Goal: Task Accomplishment & Management: Manage account settings

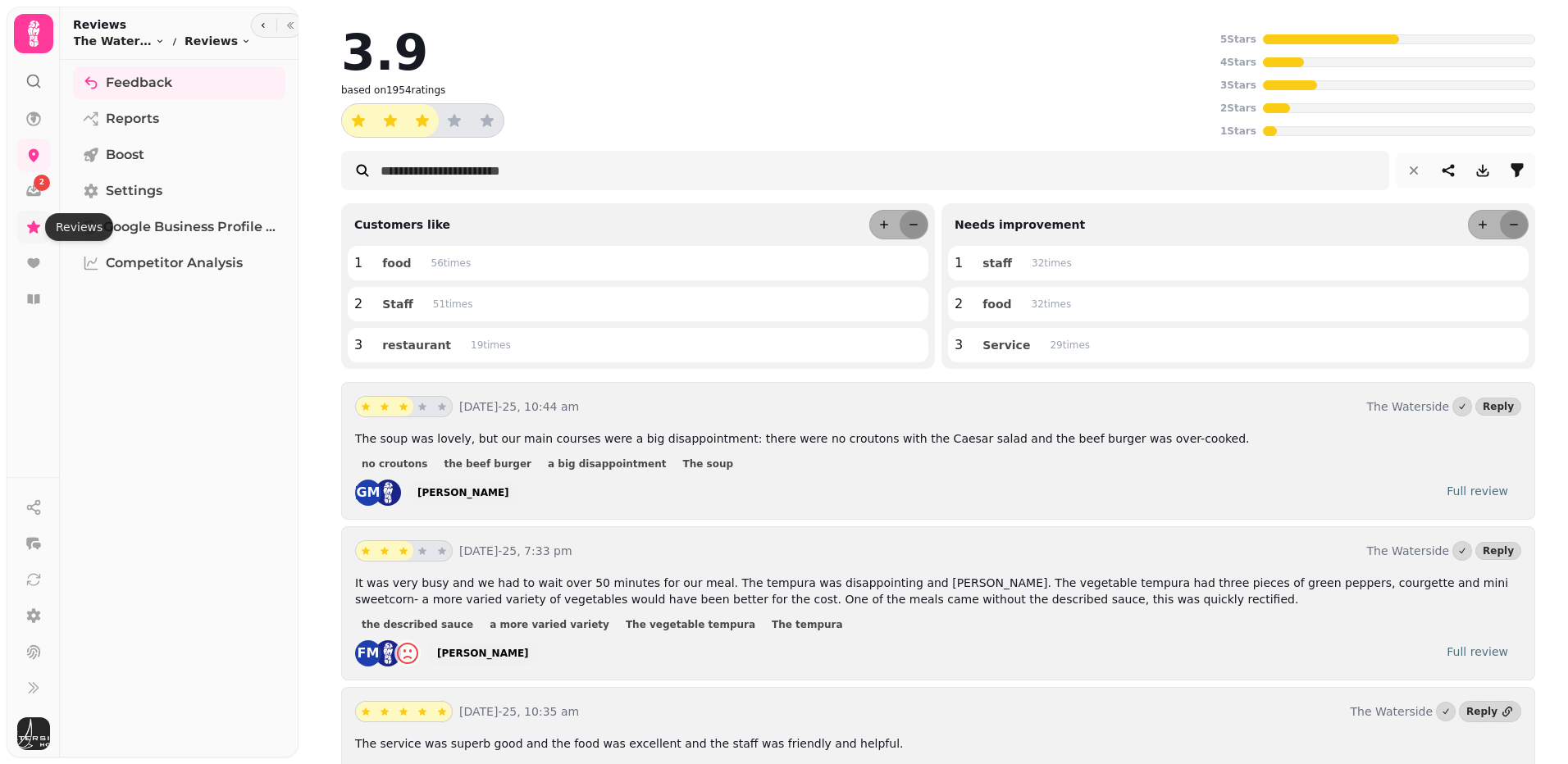
click at [37, 232] on icon at bounding box center [34, 227] width 13 height 12
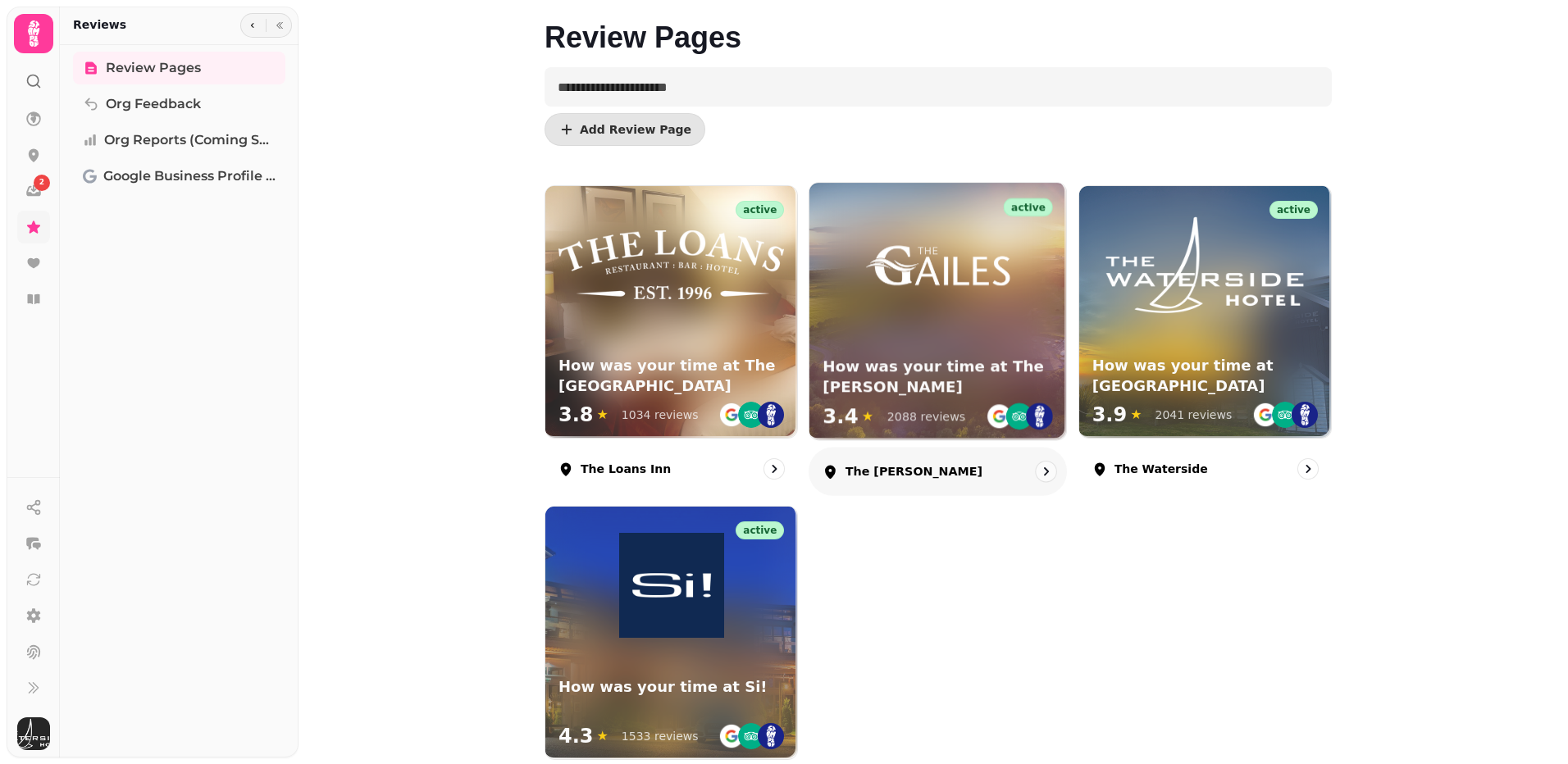
scroll to position [82, 0]
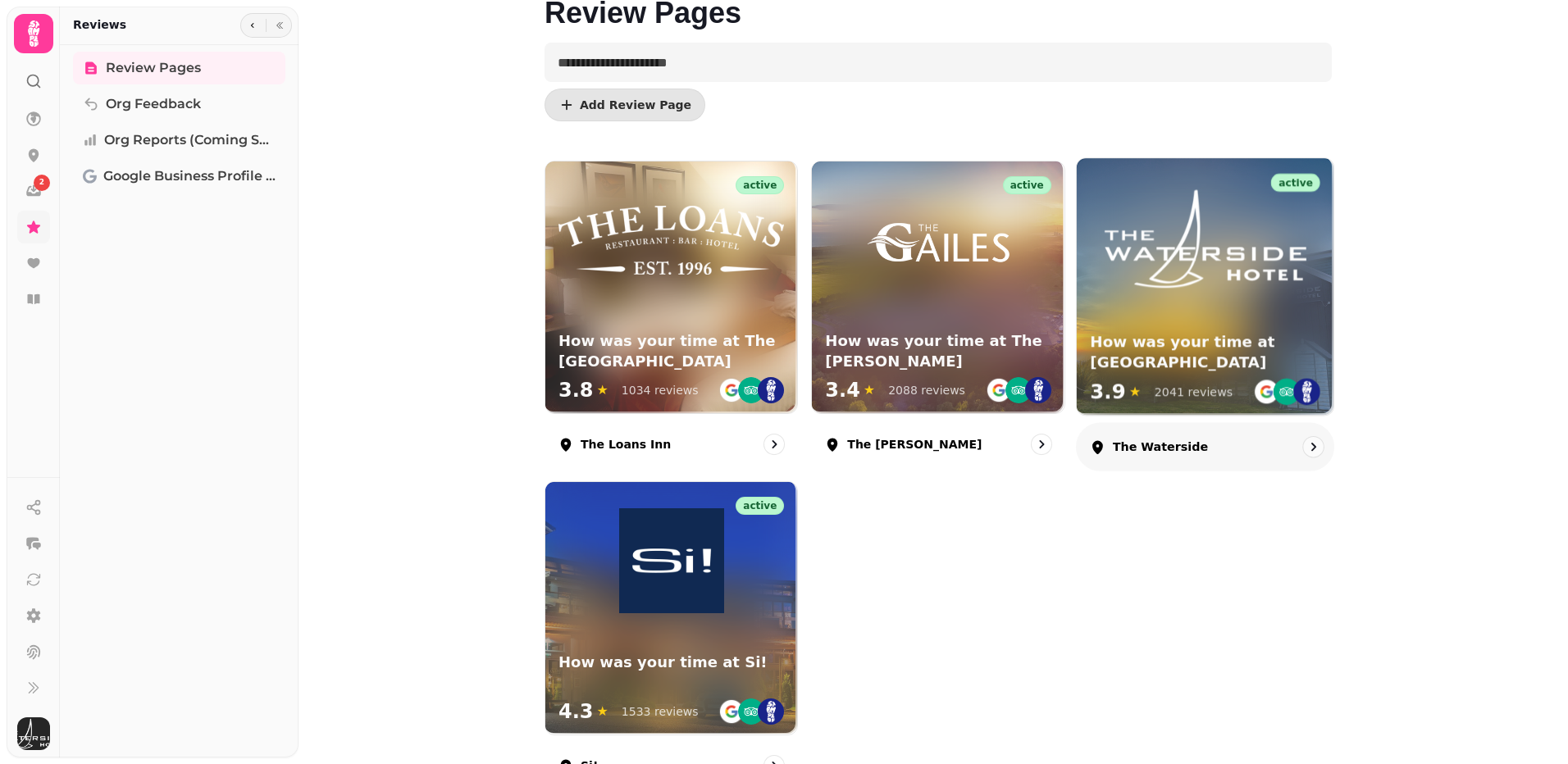
click at [1174, 300] on div "active How was your time at The Waterside 3.9 ★ 2041 reviews" at bounding box center [1204, 285] width 256 height 256
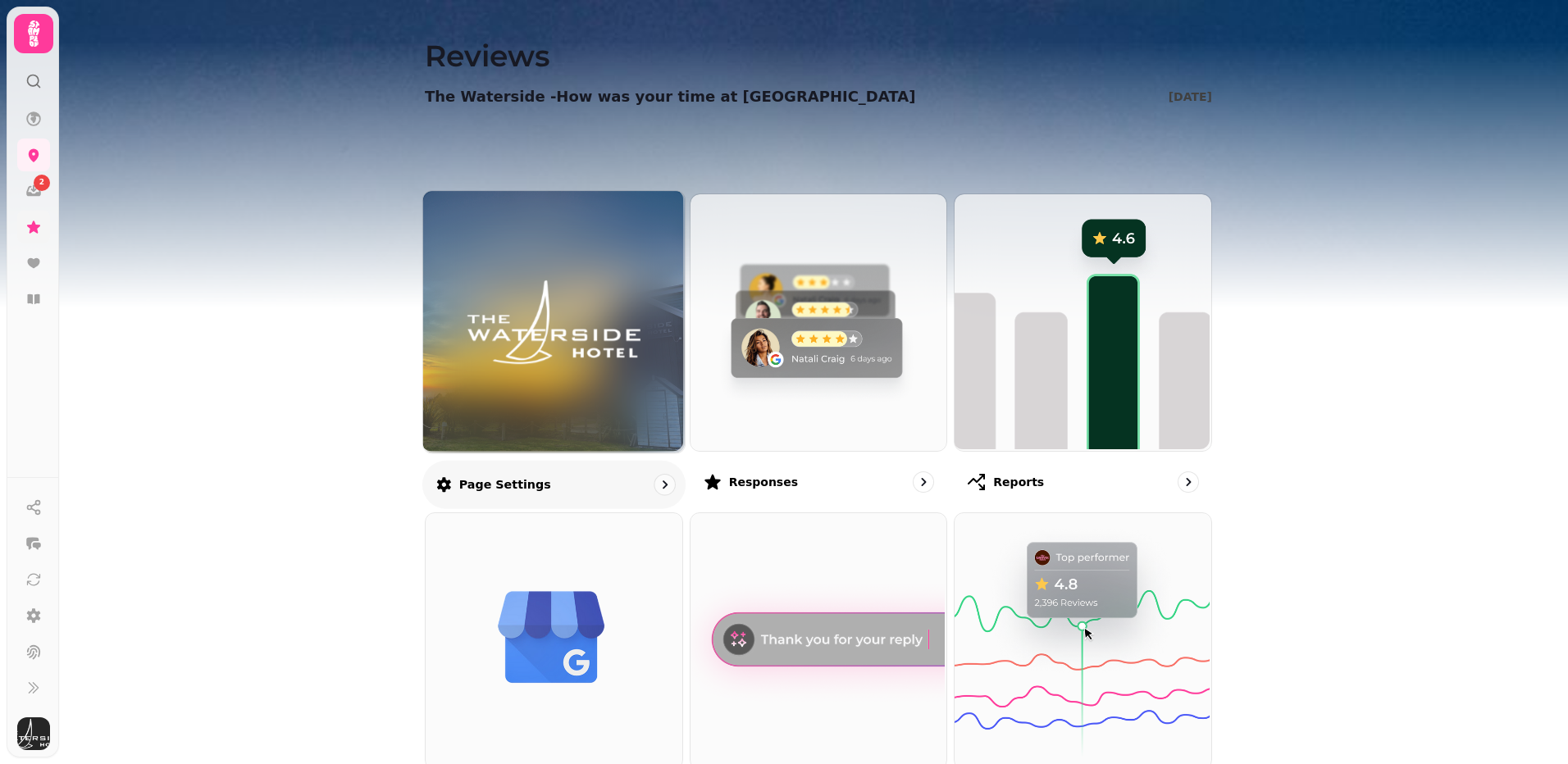
click at [526, 389] on div at bounding box center [553, 321] width 262 height 261
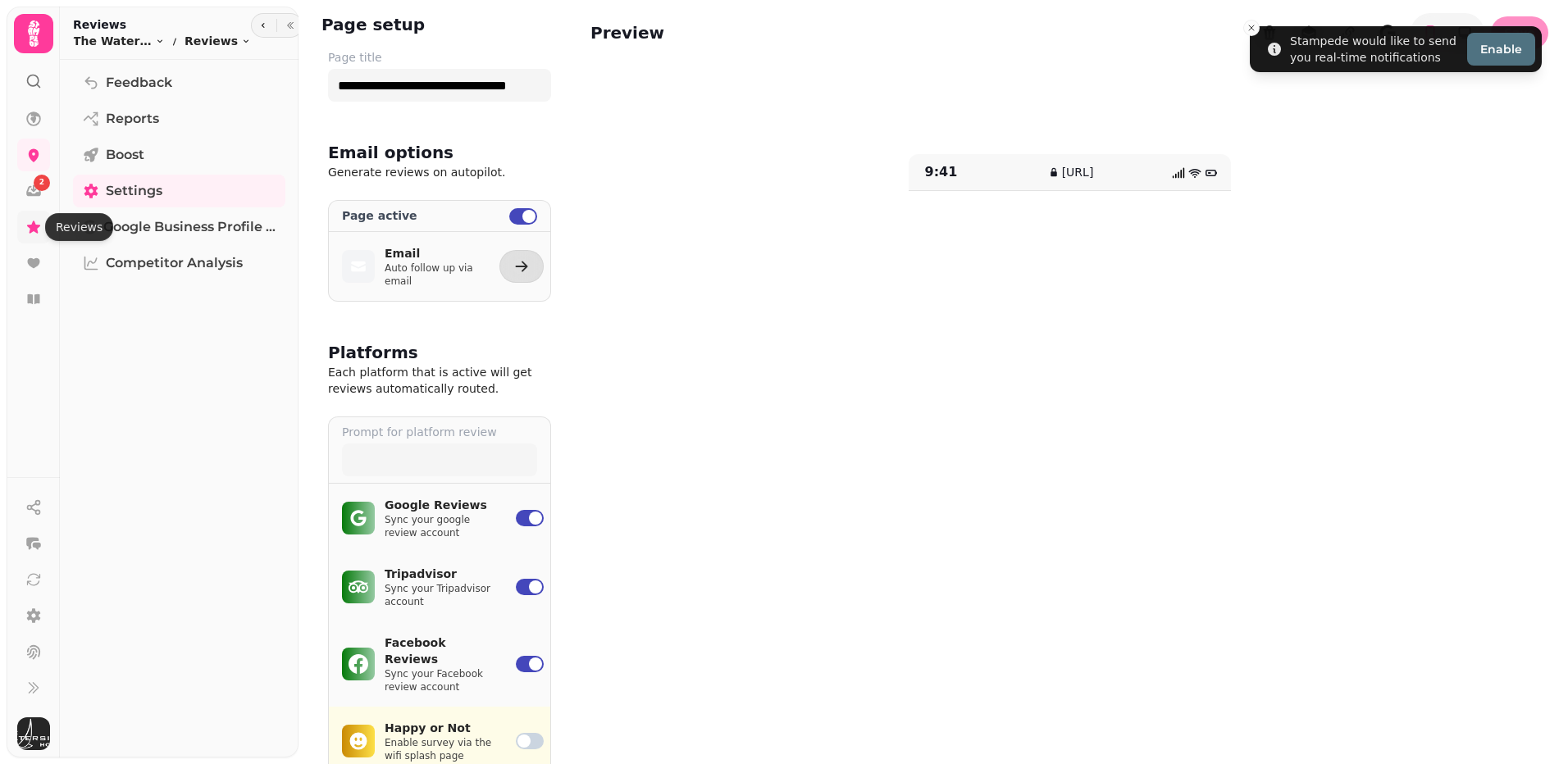
click at [35, 217] on link at bounding box center [33, 227] width 33 height 33
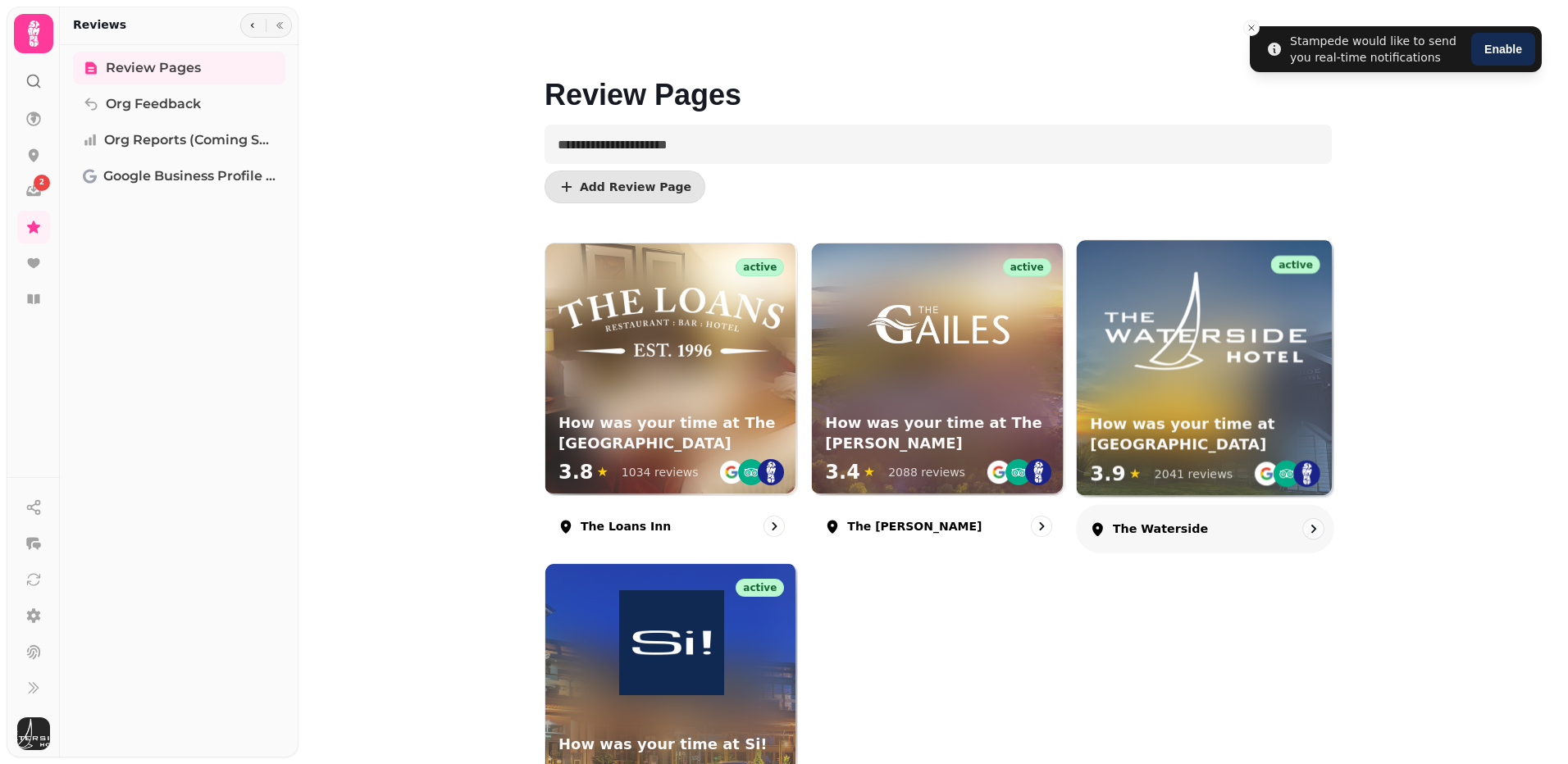
click at [1208, 356] on img at bounding box center [1204, 320] width 230 height 107
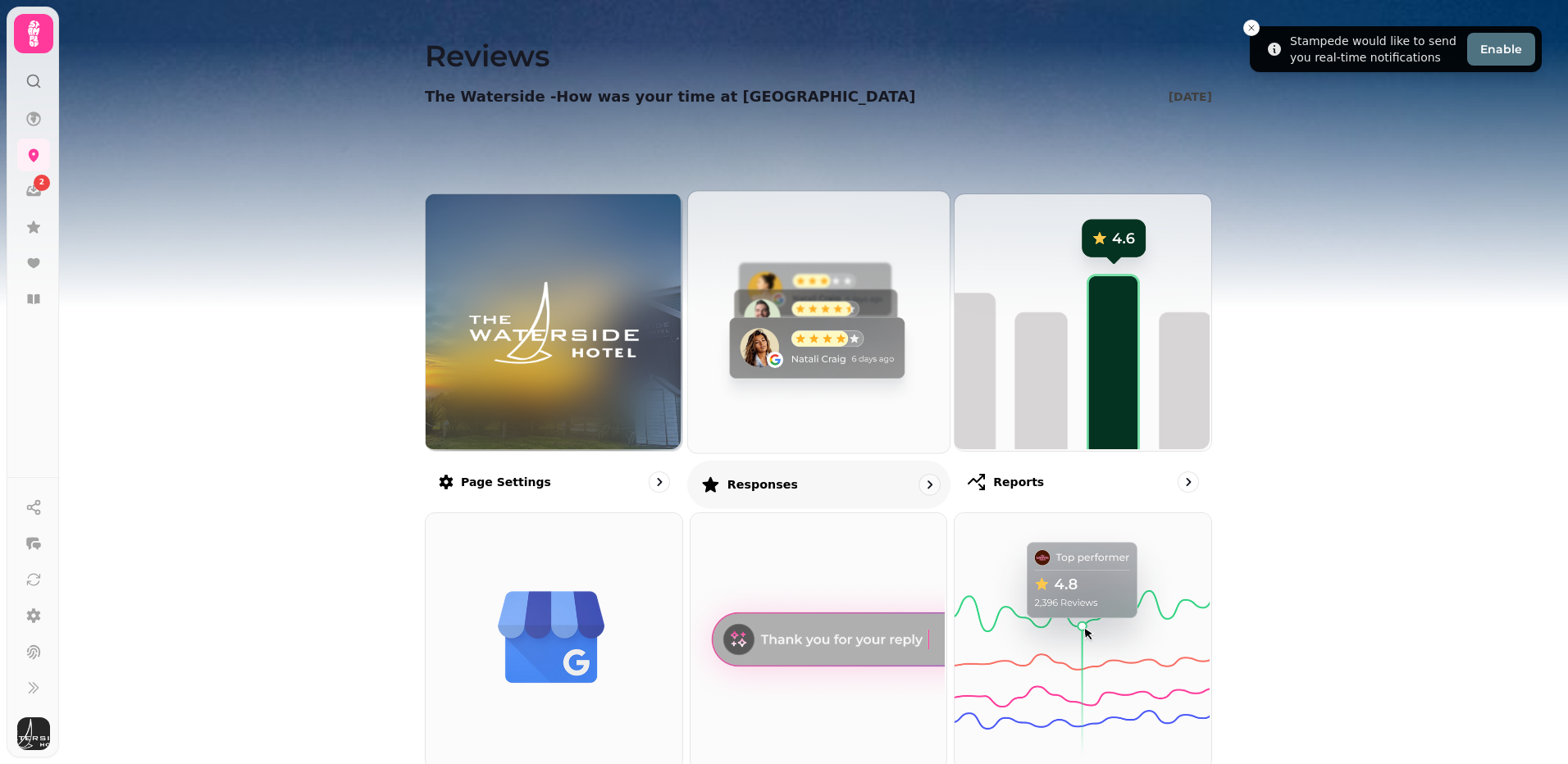
click at [845, 334] on img at bounding box center [816, 320] width 262 height 261
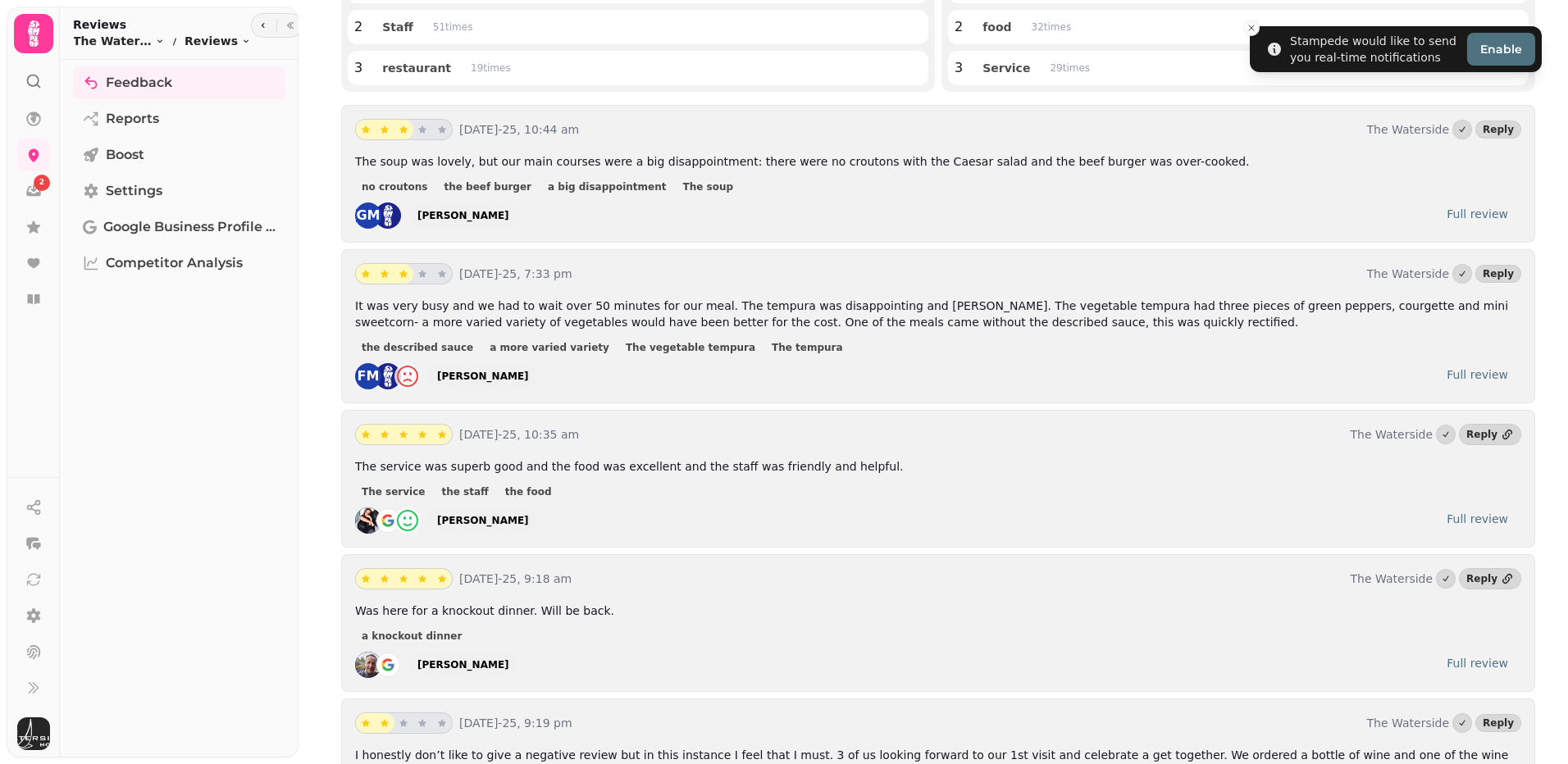
scroll to position [328, 0]
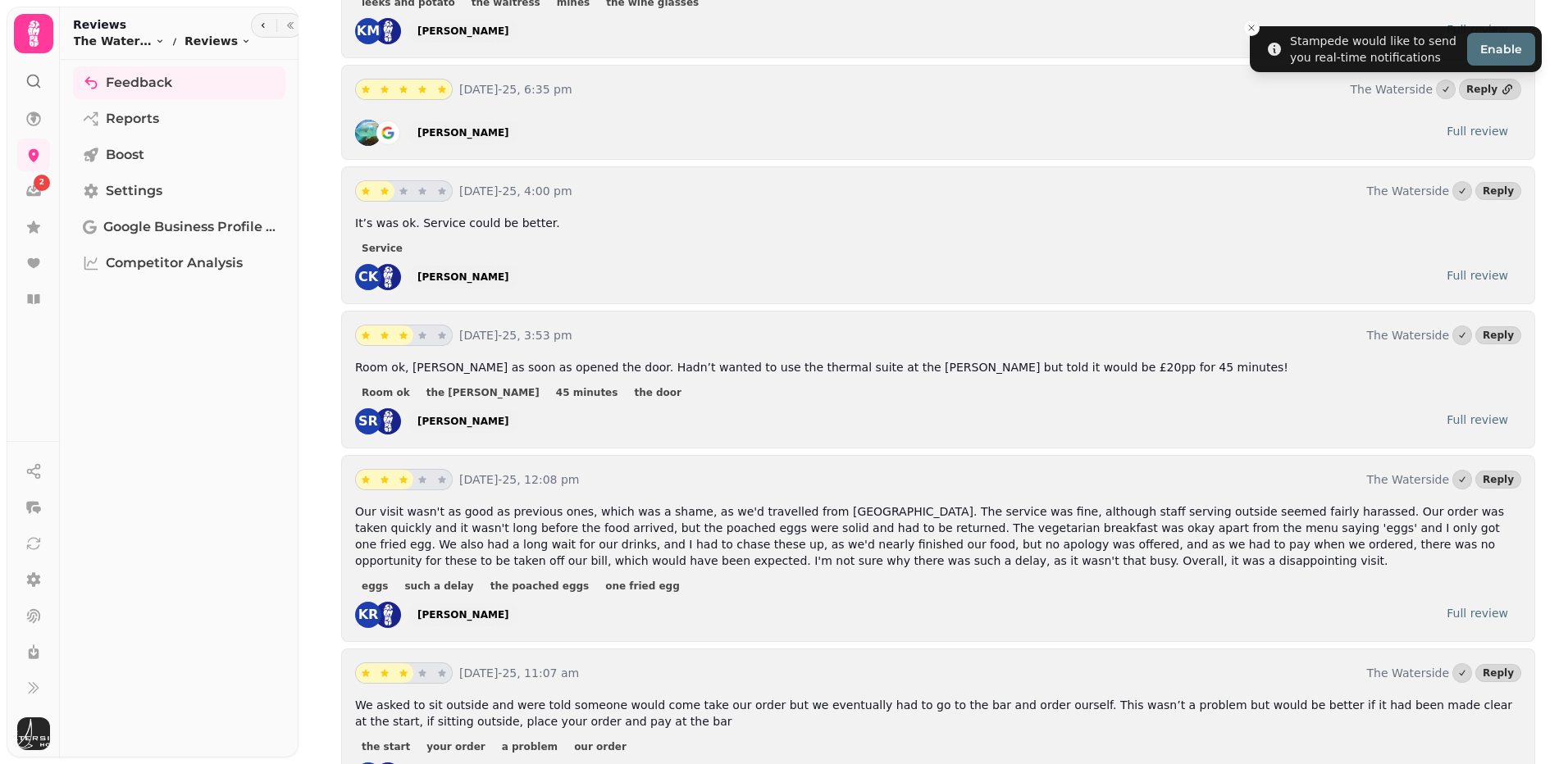
scroll to position [1147, 0]
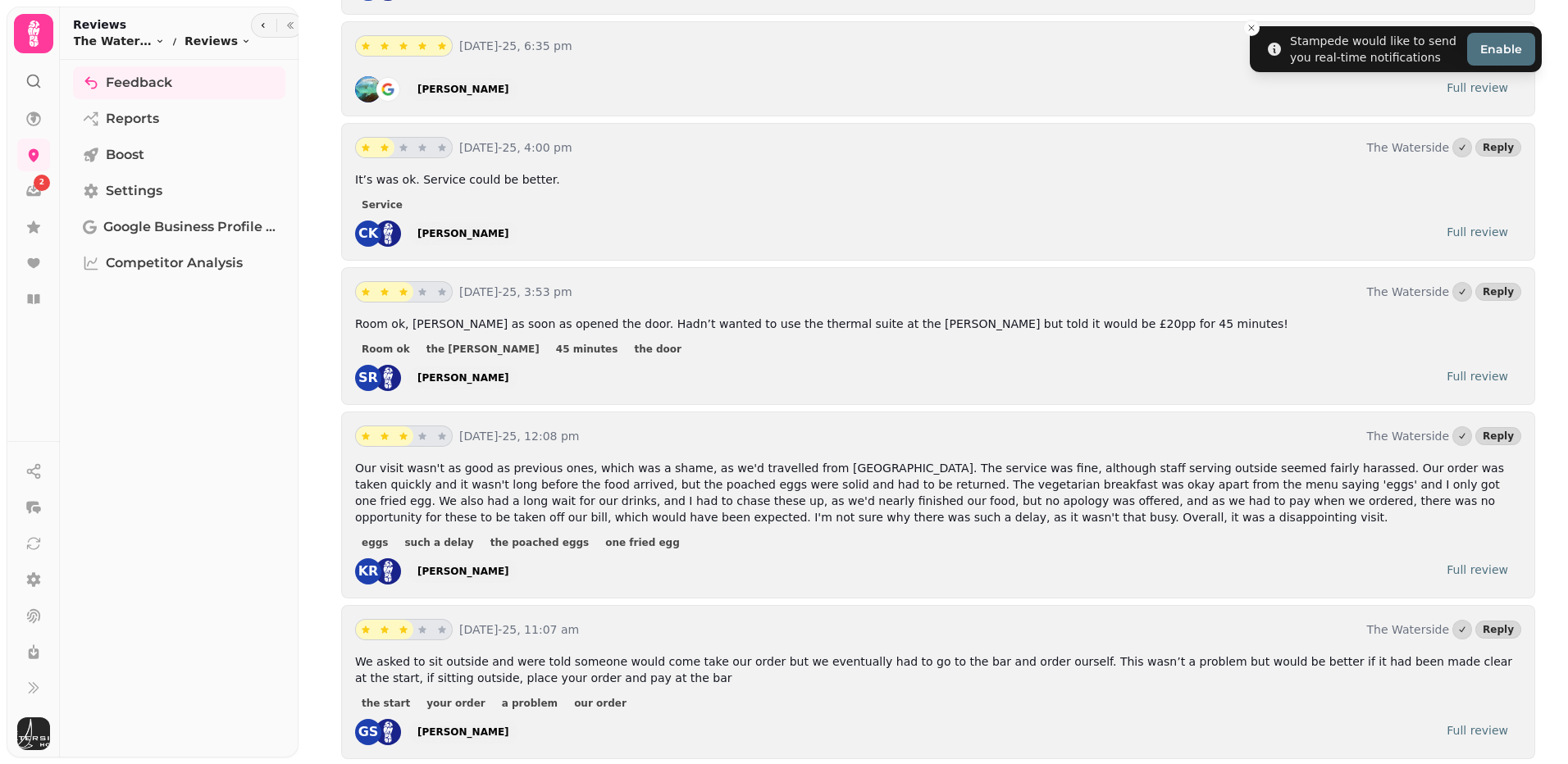
click at [1078, 558] on div "KR [PERSON_NAME] Full review" at bounding box center [937, 572] width 1166 height 27
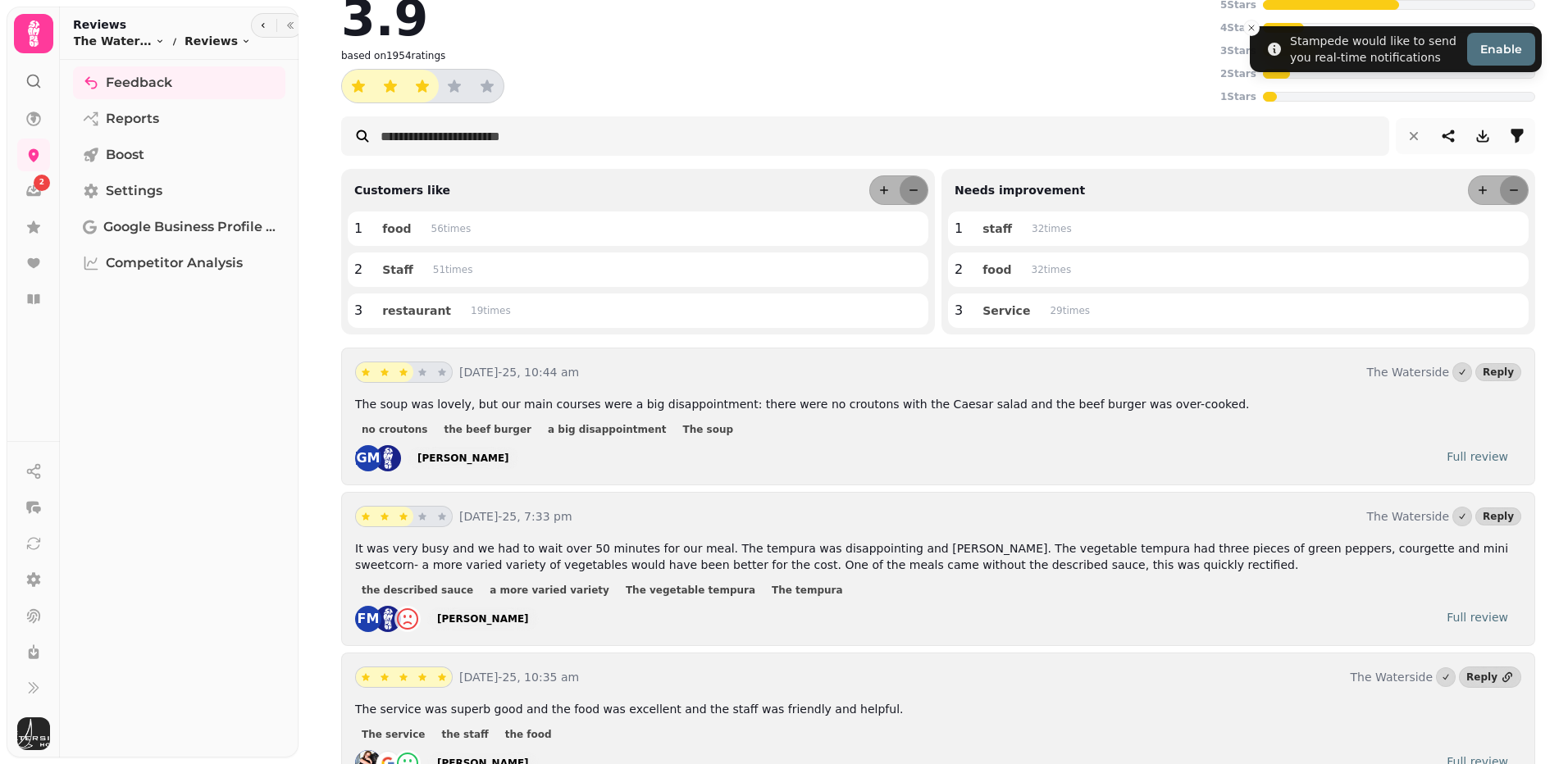
scroll to position [0, 0]
